Goal: Information Seeking & Learning: Learn about a topic

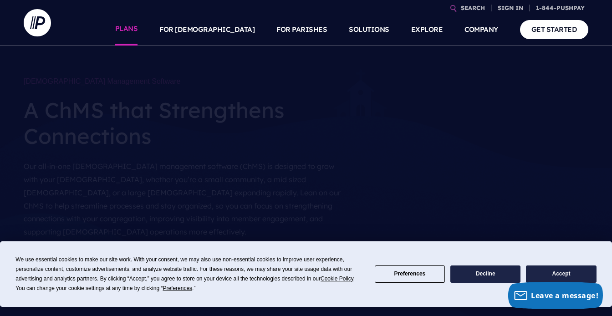
click at [138, 32] on link "PLANS" at bounding box center [126, 30] width 23 height 32
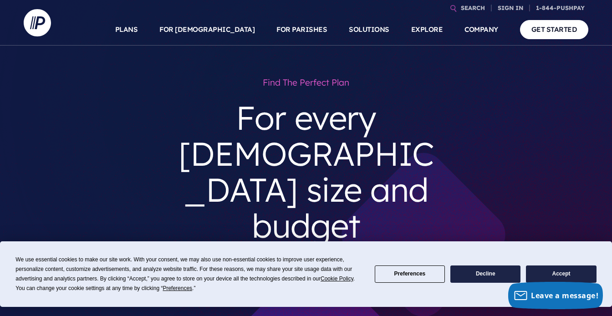
click at [450, 283] on button "Decline" at bounding box center [485, 274] width 70 height 18
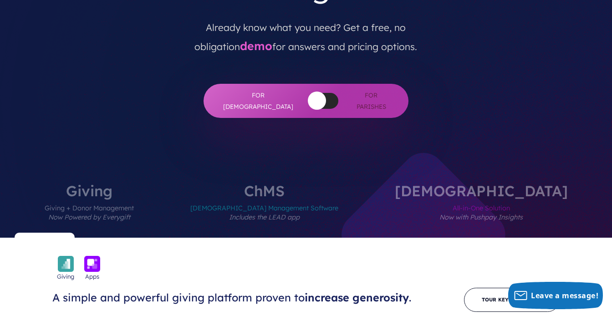
scroll to position [276, 0]
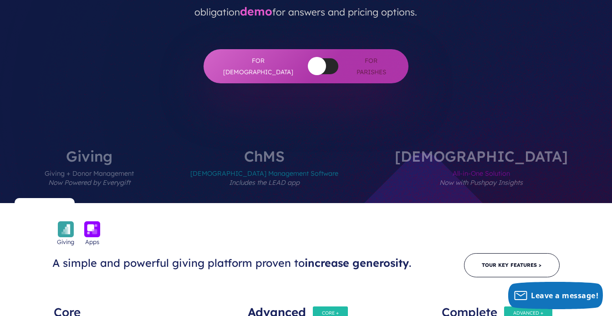
click at [449, 163] on span "All-in-One Solution Now with Pushpay Insights" at bounding box center [481, 183] width 173 height 40
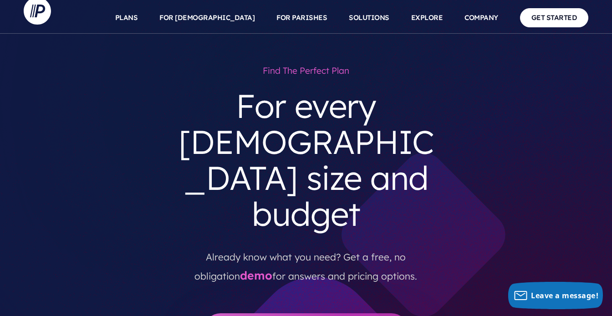
scroll to position [15, 0]
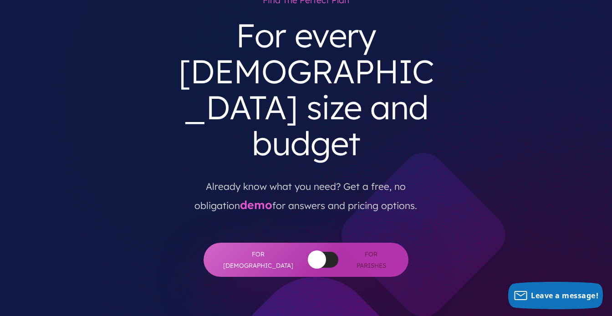
scroll to position [123, 0]
